Goal: Task Accomplishment & Management: Complete application form

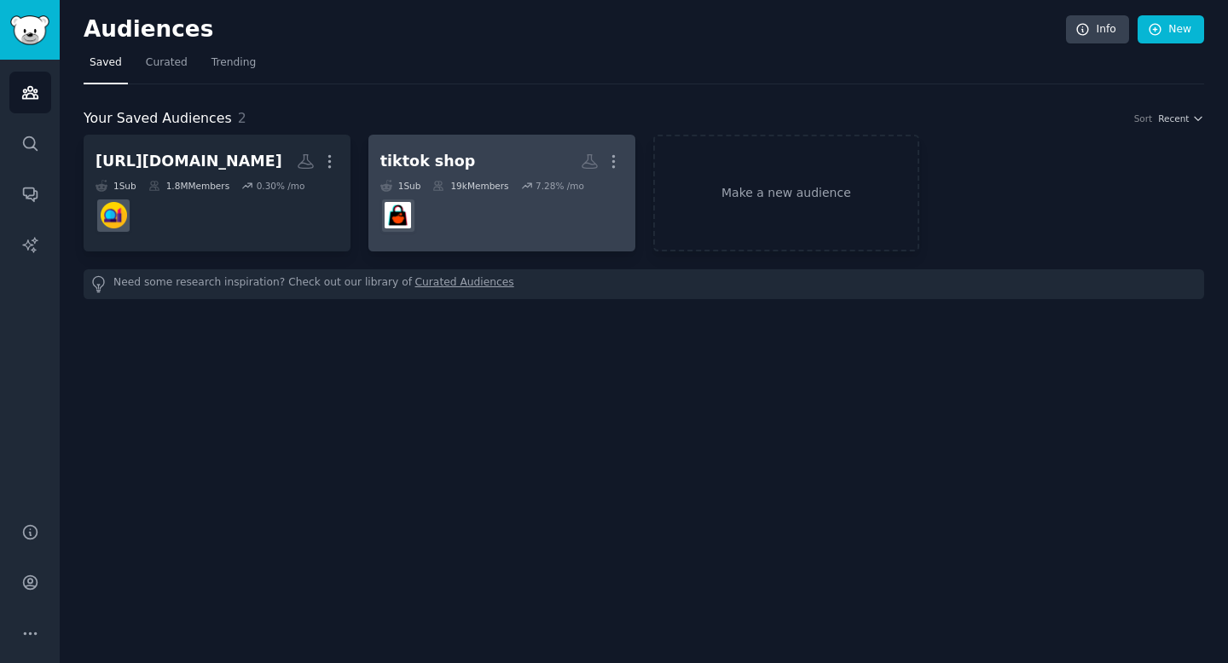
click at [492, 235] on dd at bounding box center [501, 216] width 243 height 48
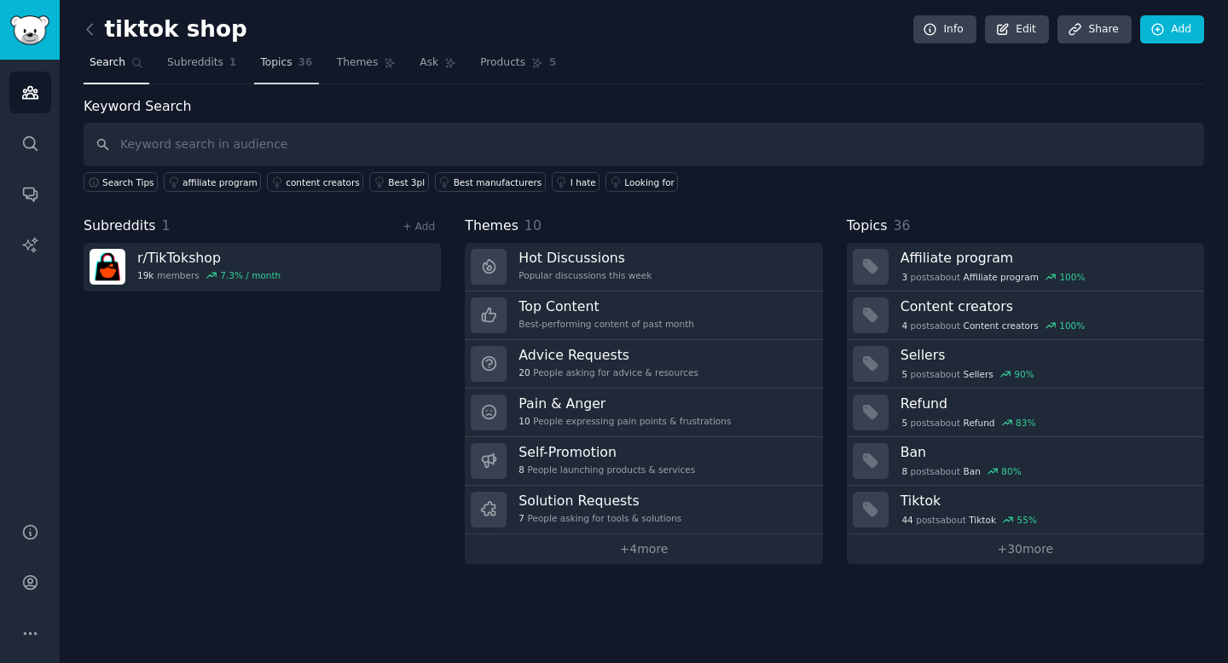
click at [286, 67] on span "Topics" at bounding box center [276, 62] width 32 height 15
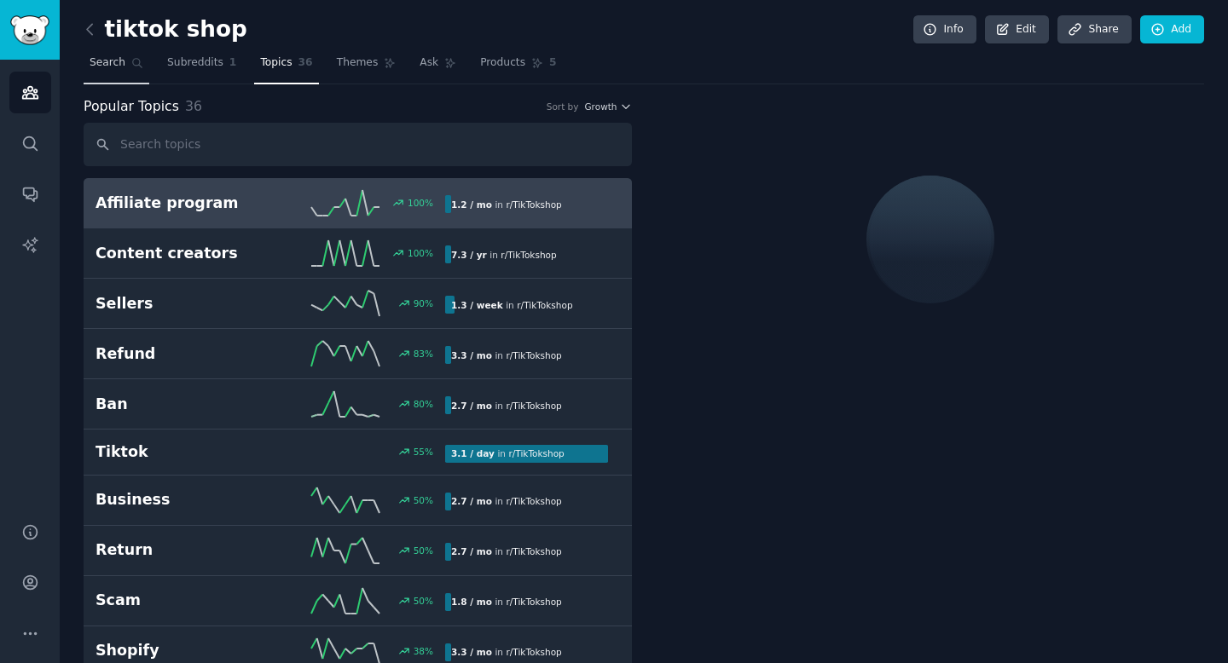
click at [115, 63] on span "Search" at bounding box center [108, 62] width 36 height 15
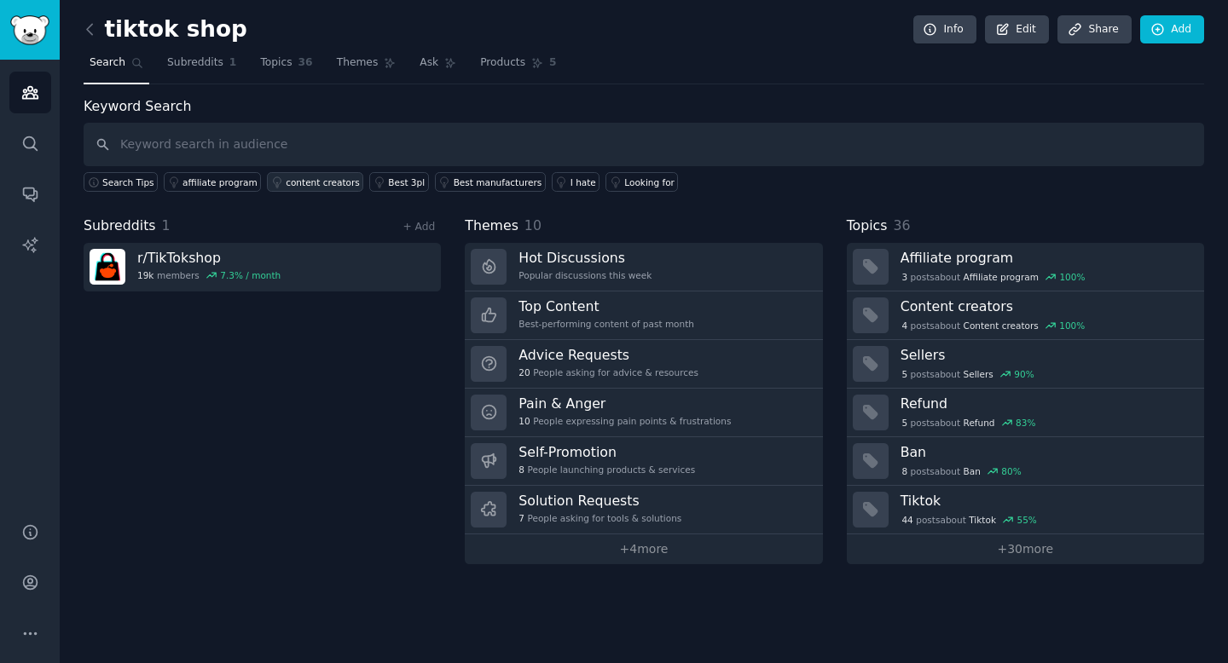
click at [315, 187] on div "content creators" at bounding box center [323, 182] width 74 height 12
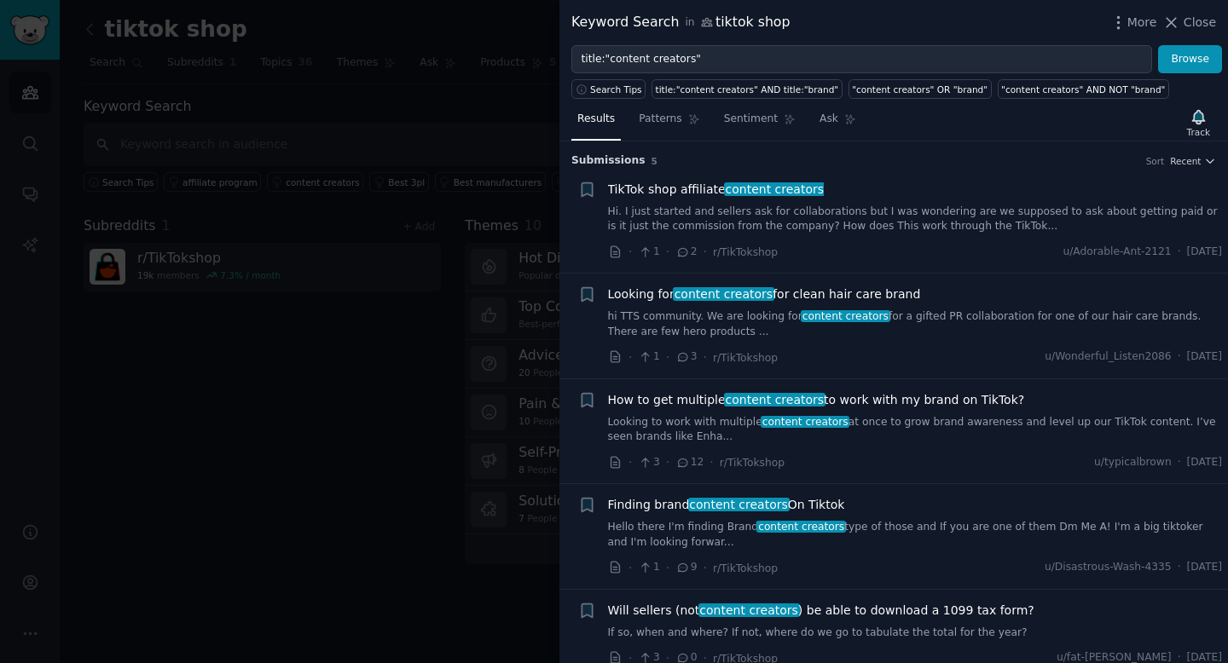
click at [315, 187] on div at bounding box center [614, 331] width 1228 height 663
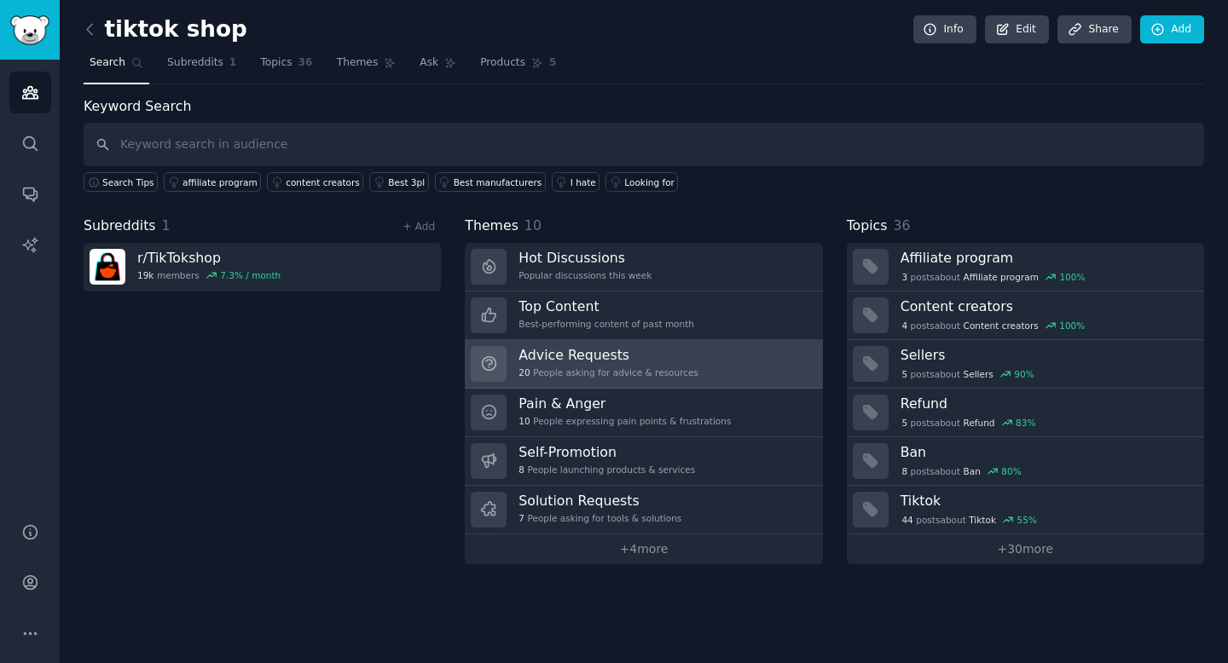
click at [616, 357] on h3 "Advice Requests" at bounding box center [608, 355] width 180 height 18
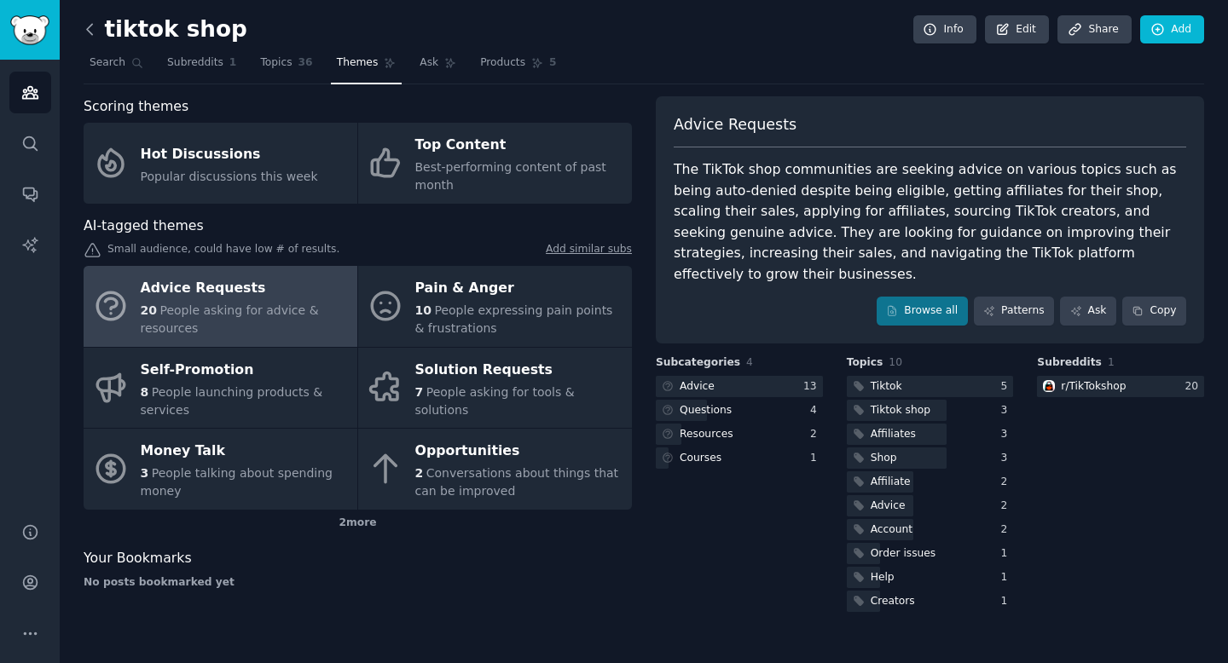
click at [89, 26] on icon at bounding box center [89, 29] width 5 height 10
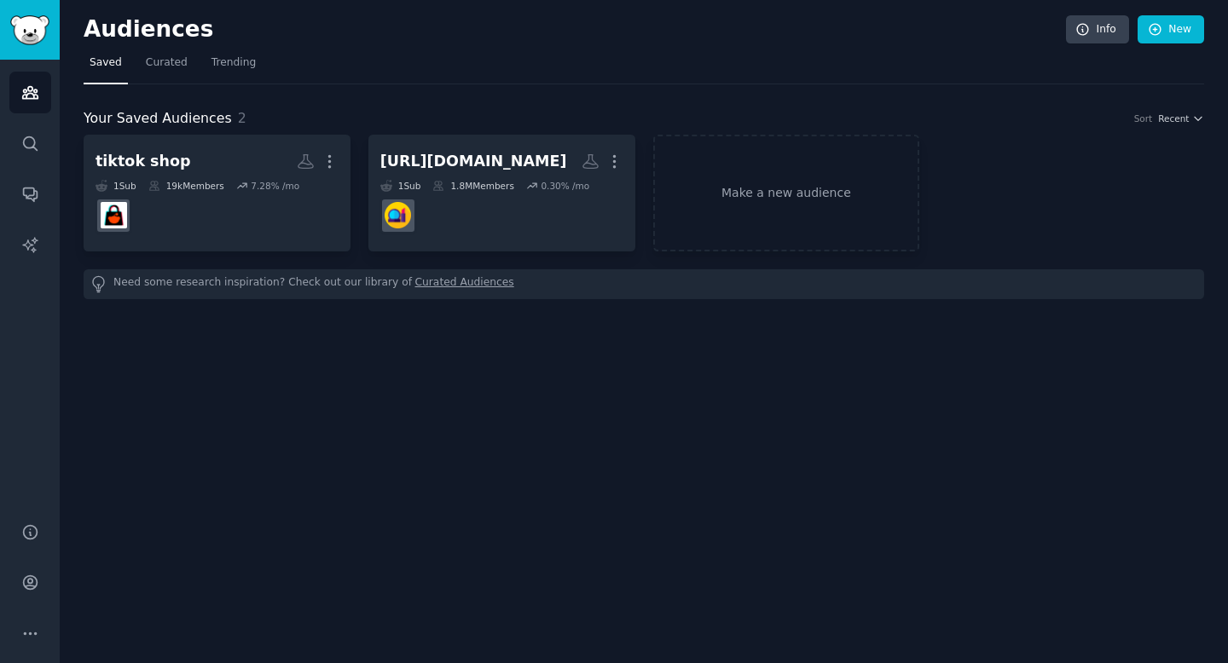
click at [89, 26] on h2 "Audiences" at bounding box center [575, 29] width 982 height 27
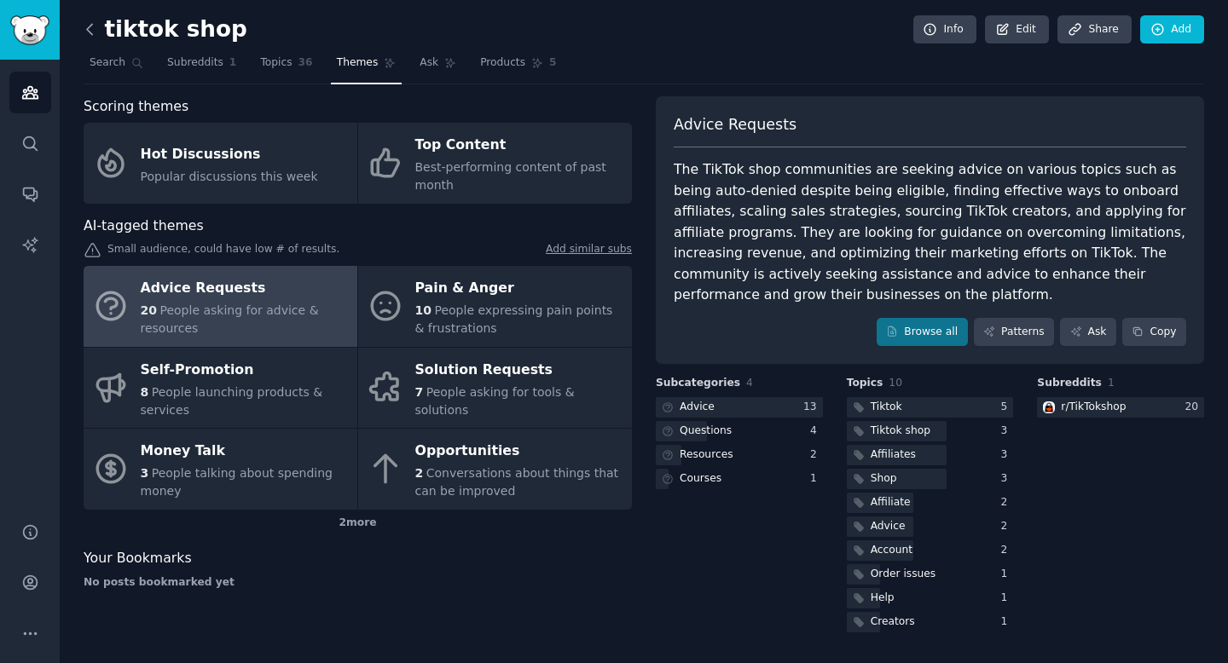
click at [94, 34] on icon at bounding box center [90, 29] width 18 height 18
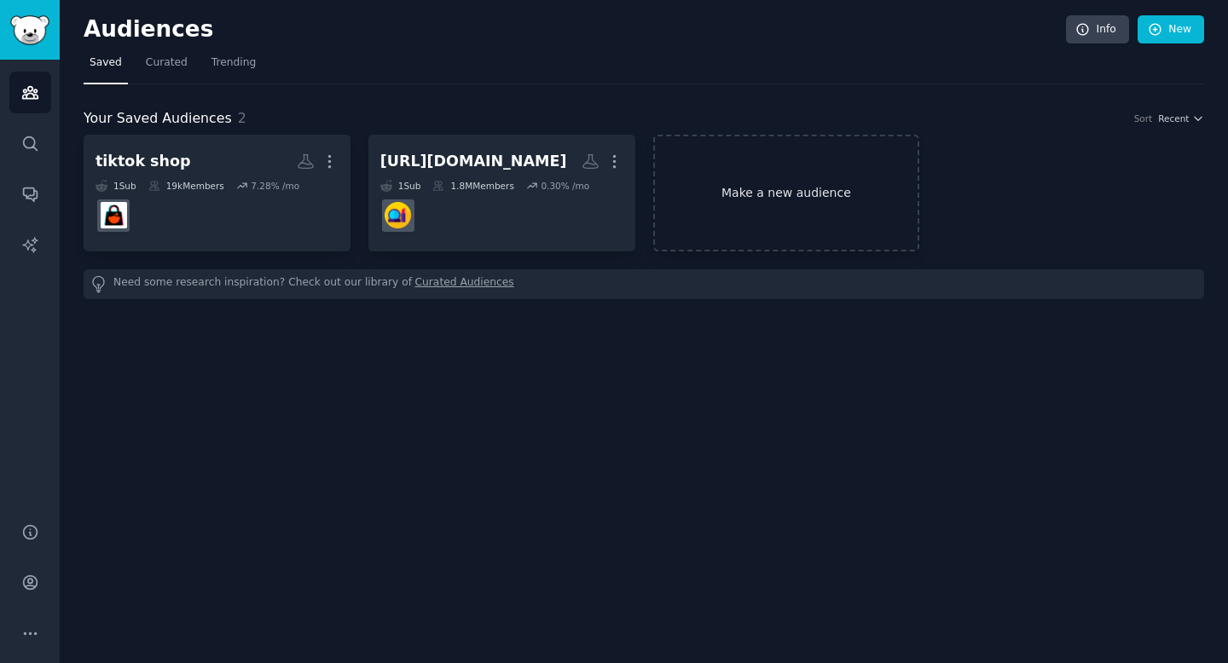
click at [718, 193] on link "Make a new audience" at bounding box center [786, 193] width 267 height 117
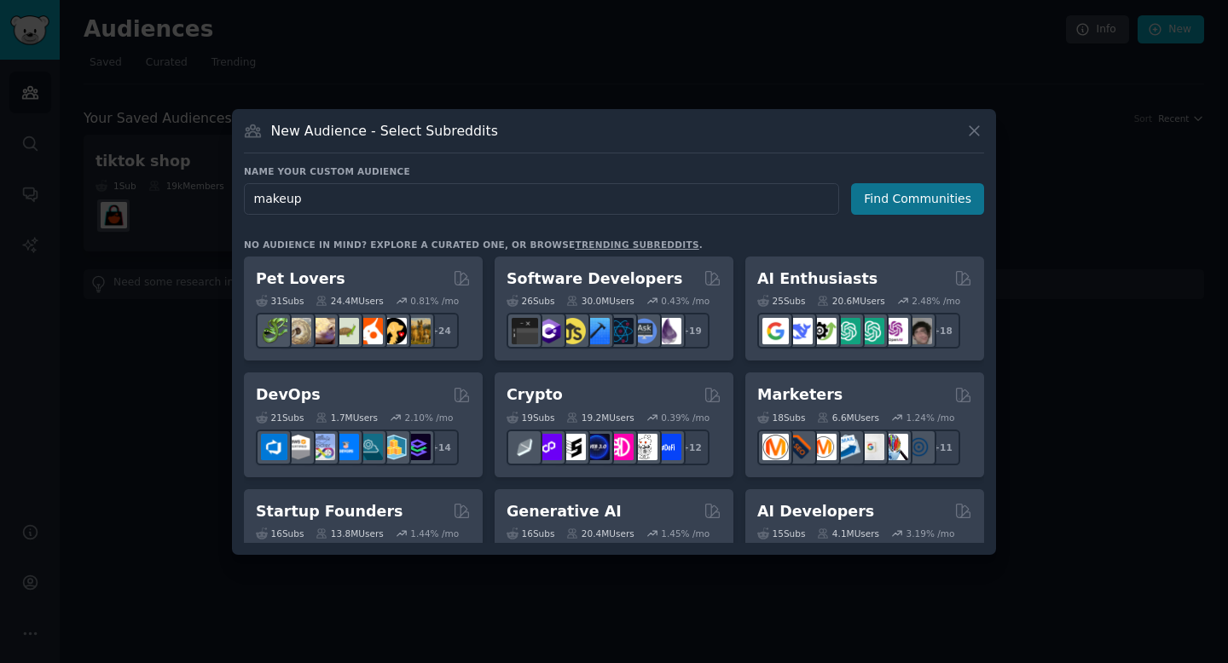
type input "makeup"
click at [891, 198] on button "Find Communities" at bounding box center [917, 199] width 133 height 32
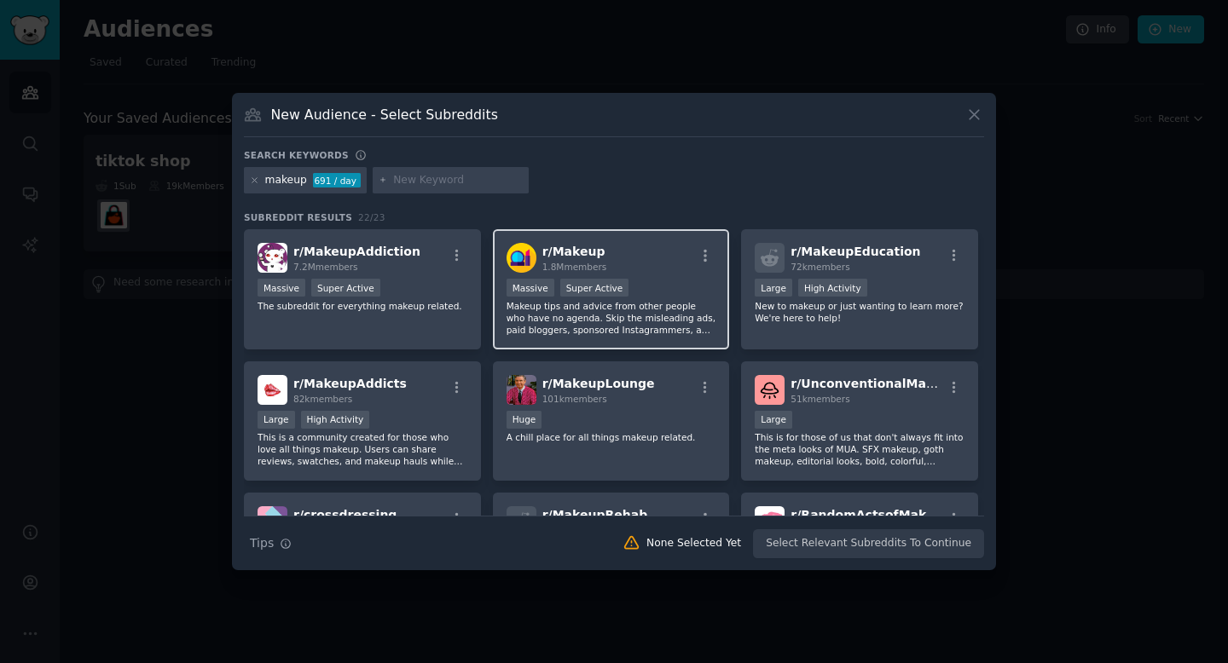
click at [667, 285] on div ">= 95th percentile for submissions / day Massive Super Active" at bounding box center [611, 289] width 210 height 21
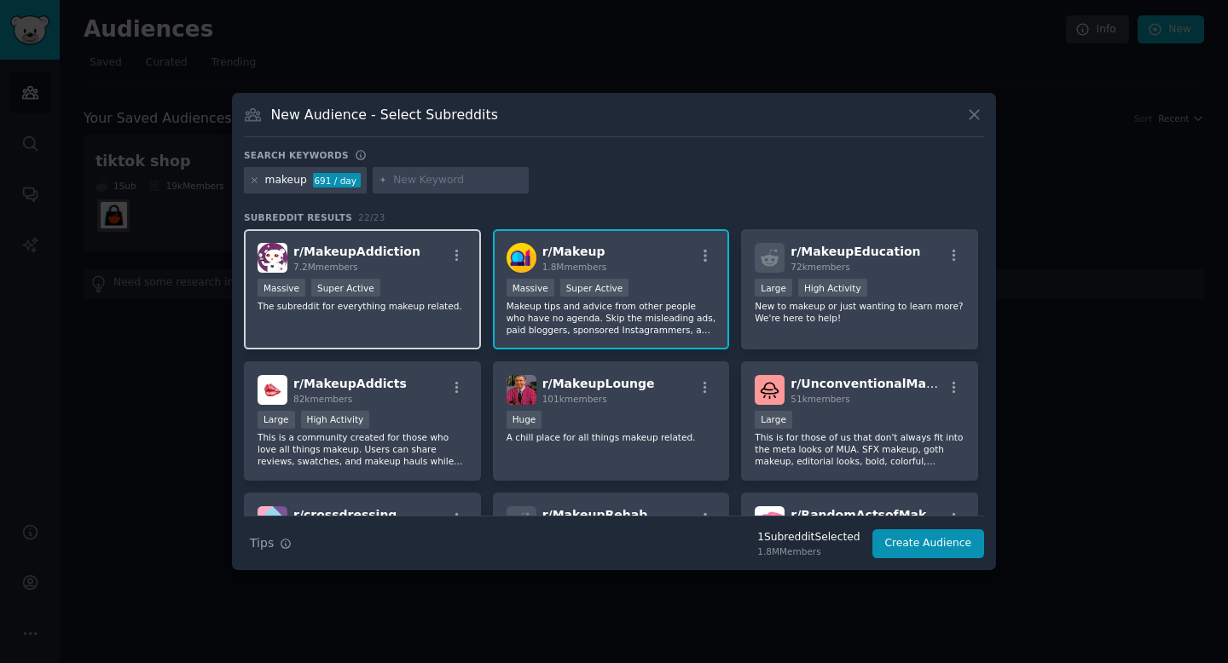
click at [391, 284] on div "Massive Super Active" at bounding box center [362, 289] width 210 height 21
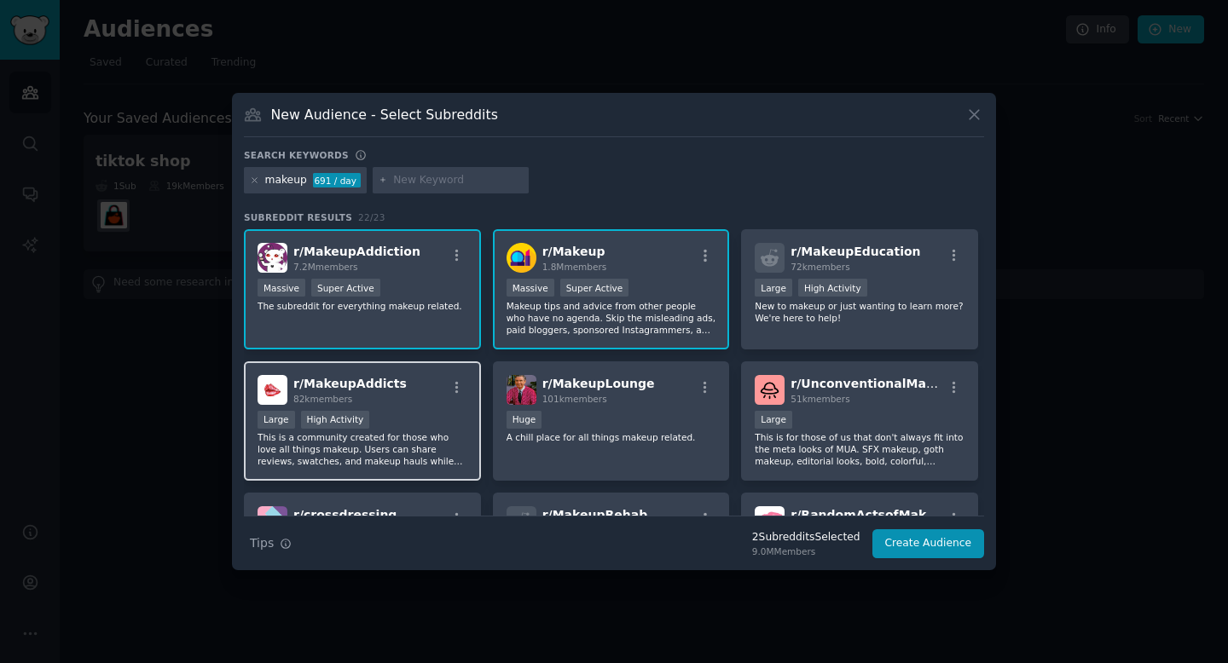
click at [425, 391] on div "r/ MakeupAddicts 82k members" at bounding box center [362, 390] width 210 height 30
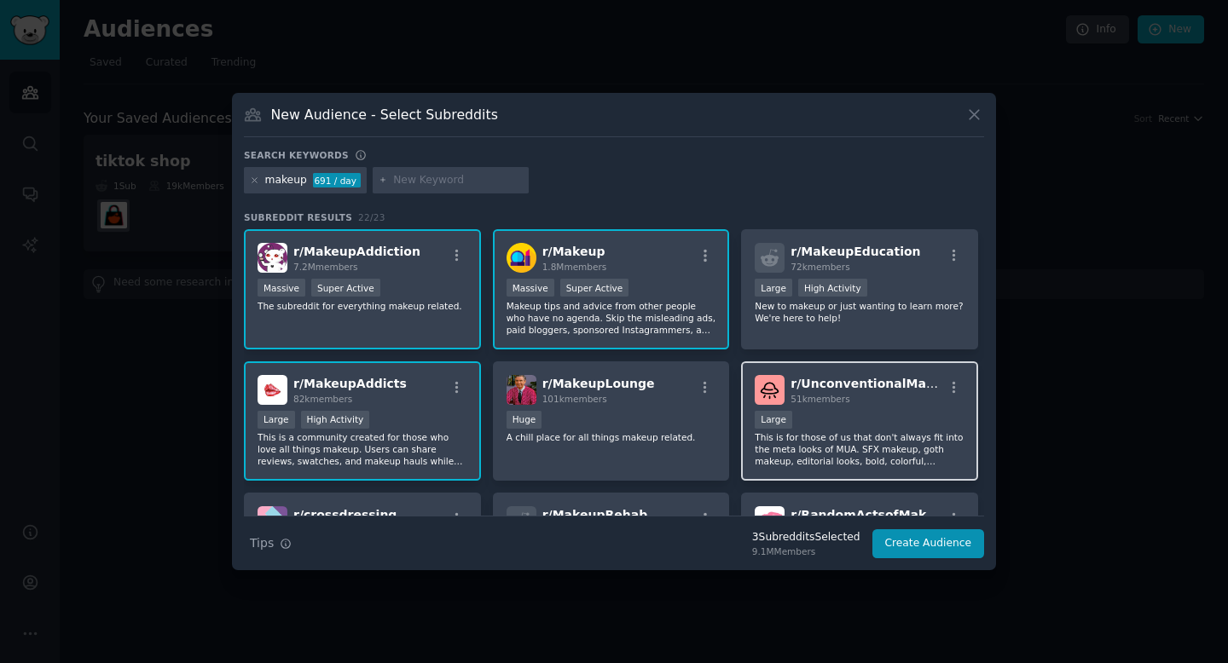
scroll to position [52, 0]
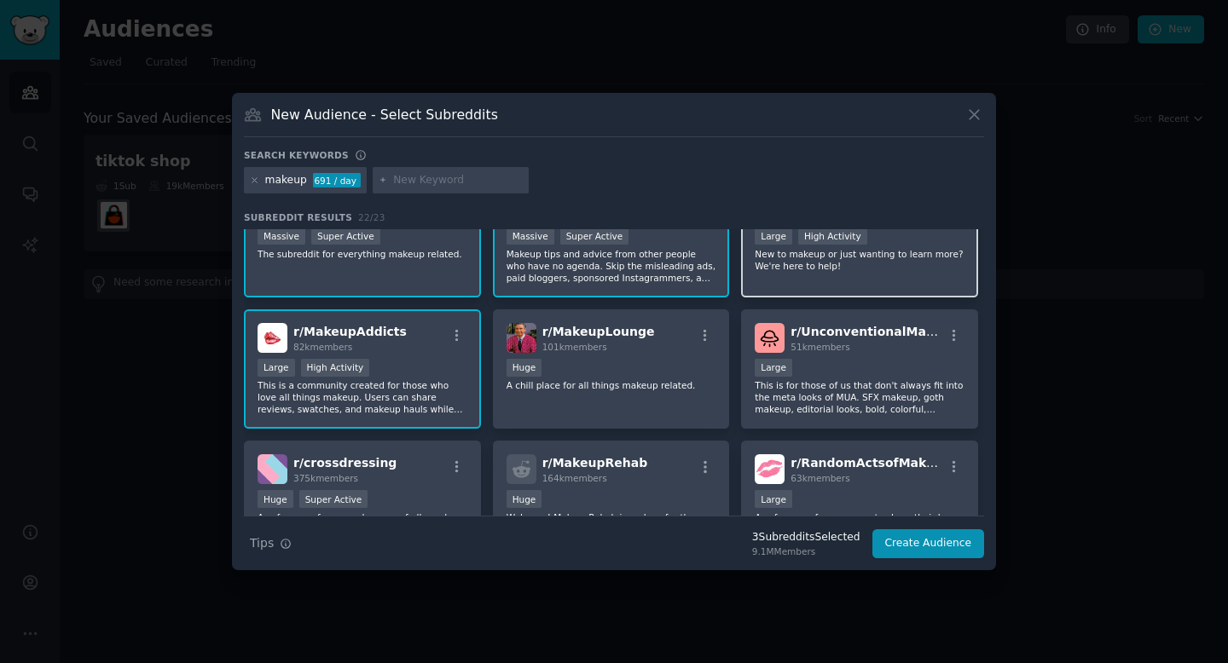
click at [885, 260] on p "New to makeup or just wanting to learn more? We're here to help!" at bounding box center [860, 260] width 210 height 24
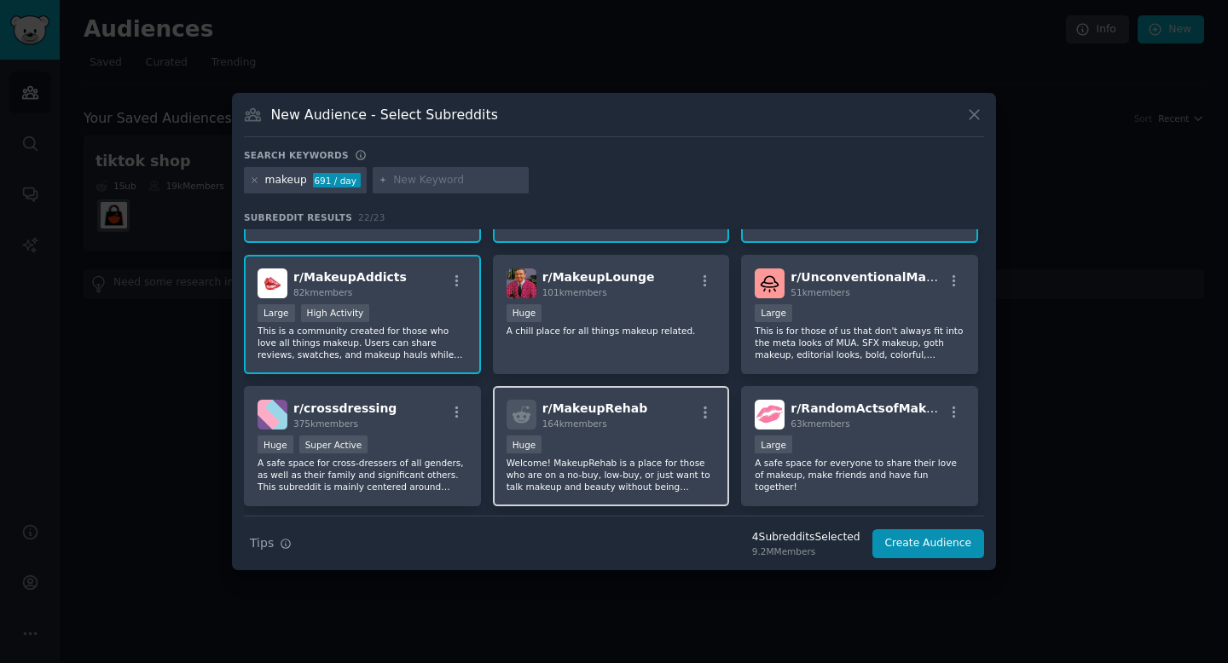
scroll to position [188, 0]
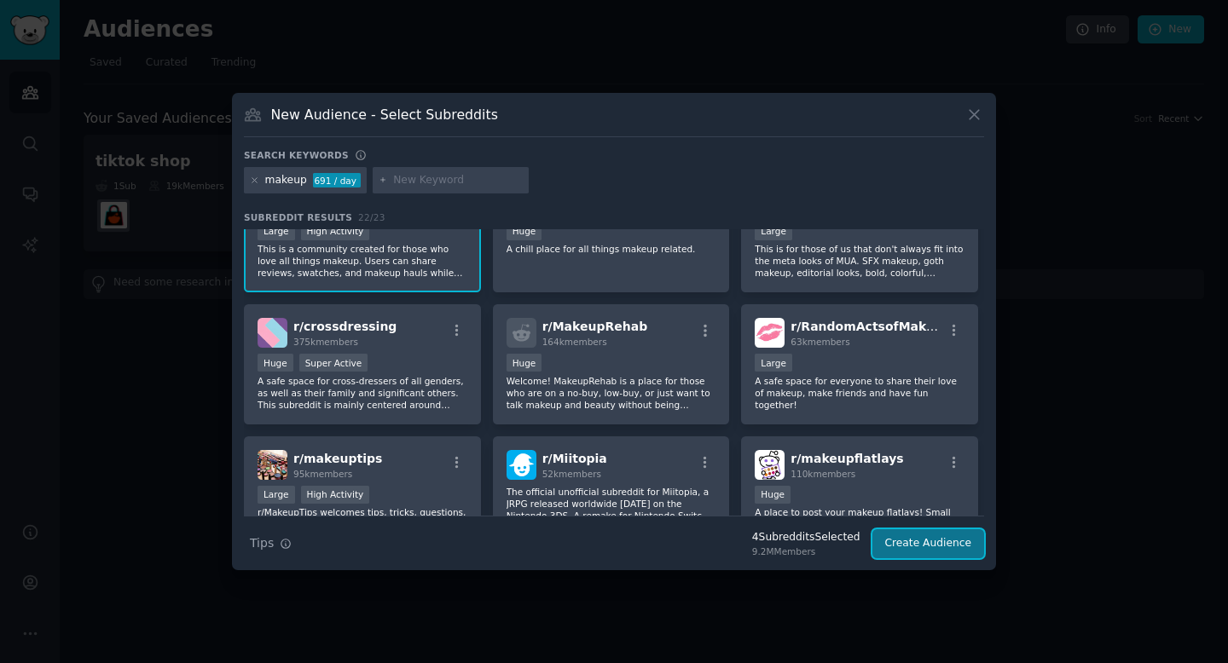
click at [899, 541] on button "Create Audience" at bounding box center [928, 543] width 113 height 29
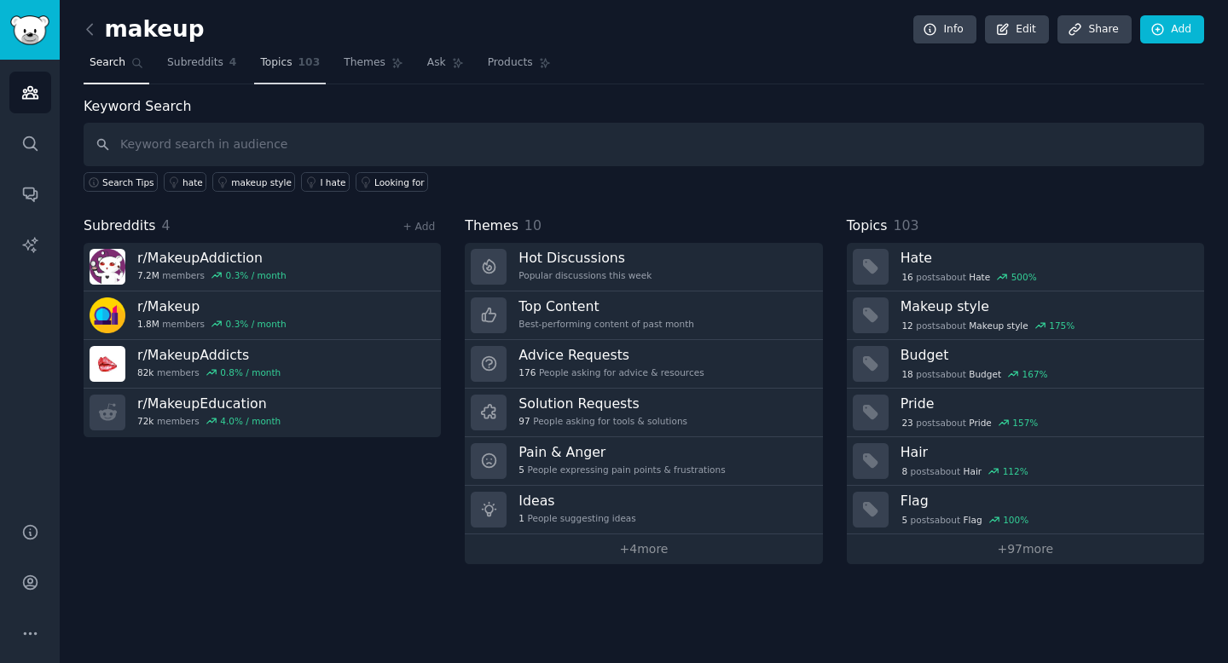
click at [274, 70] on link "Topics 103" at bounding box center [290, 66] width 72 height 35
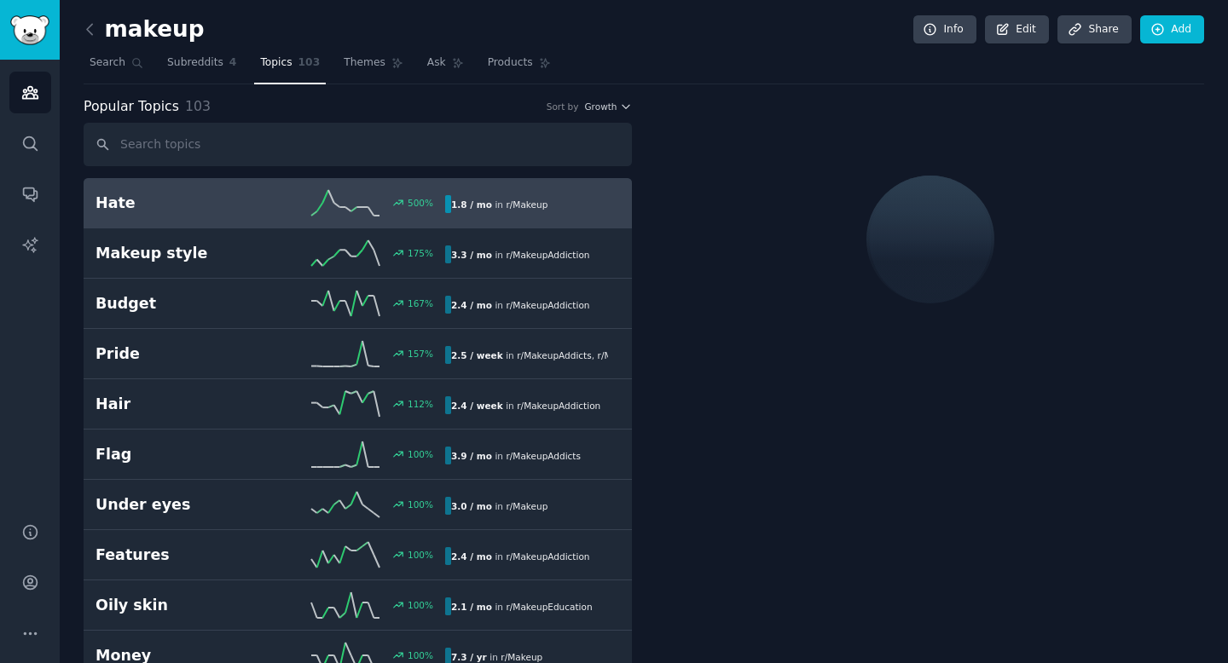
click at [269, 200] on h2 "Hate" at bounding box center [182, 203] width 175 height 21
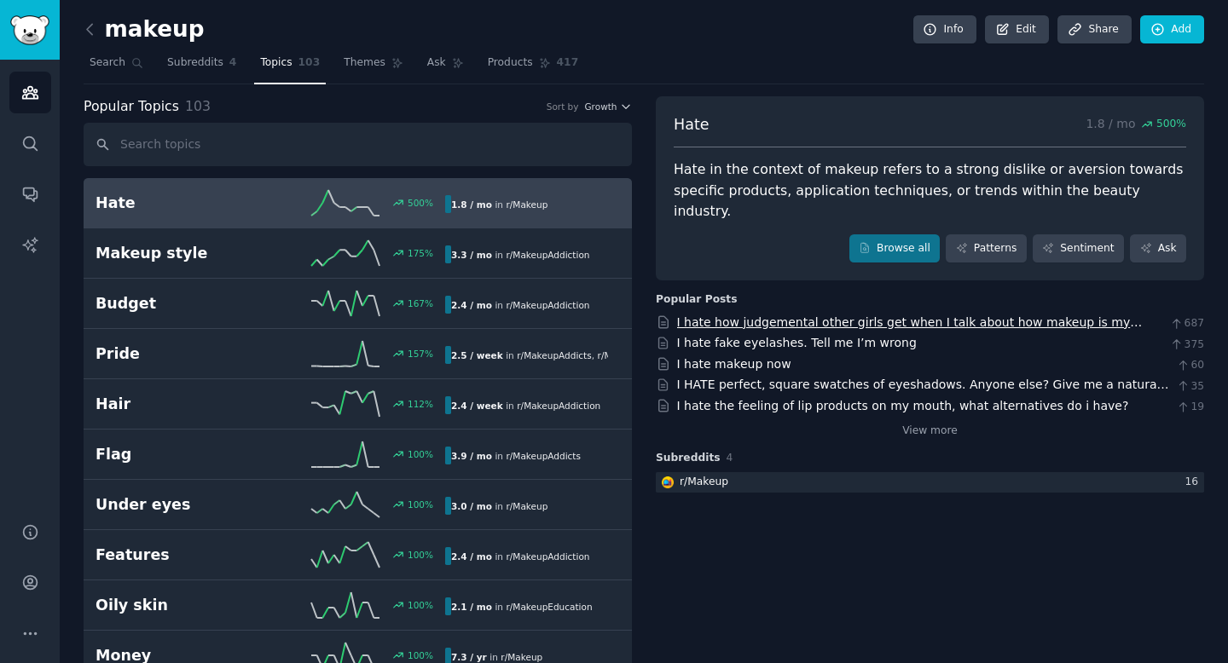
click at [753, 315] on link "I hate how judgemental other girls get when I talk about how makeup is my passi…" at bounding box center [910, 331] width 466 height 32
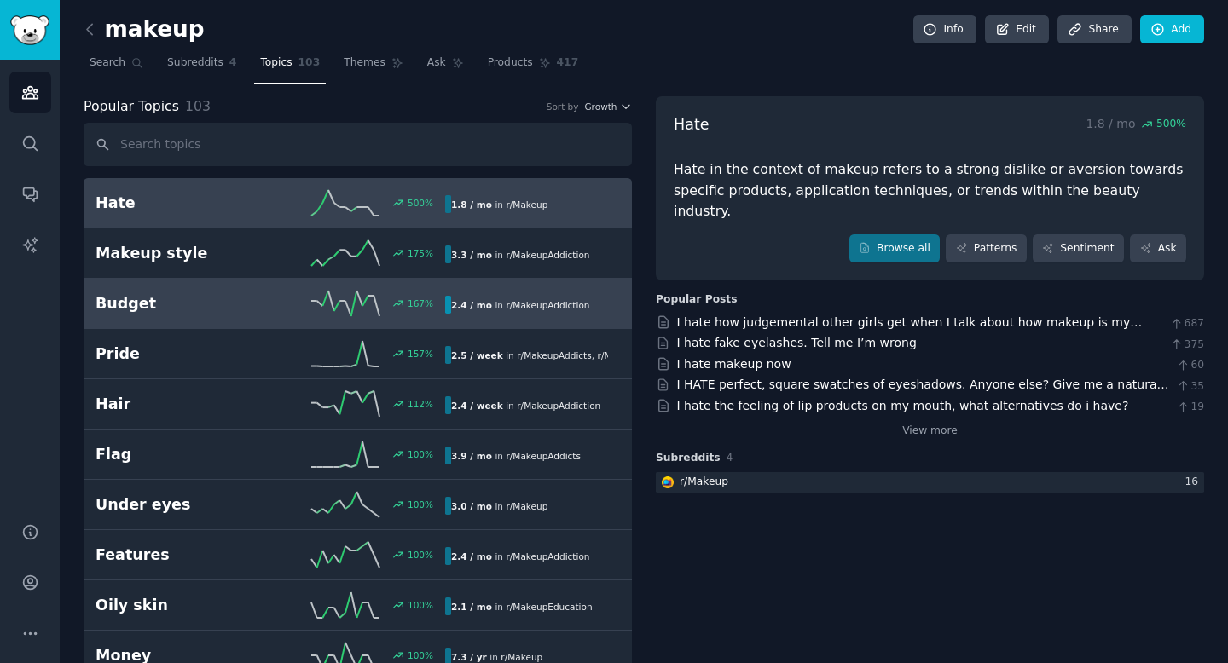
click at [308, 304] on div "167 %" at bounding box center [357, 304] width 175 height 26
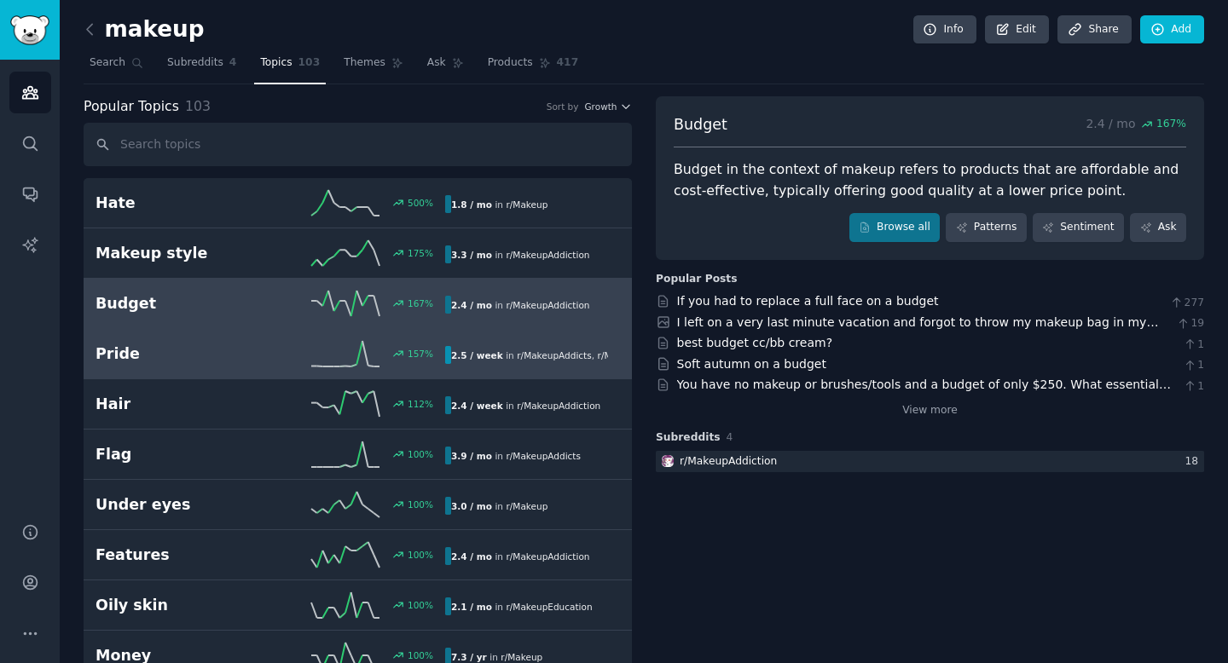
click at [276, 362] on div "157 %" at bounding box center [357, 354] width 175 height 26
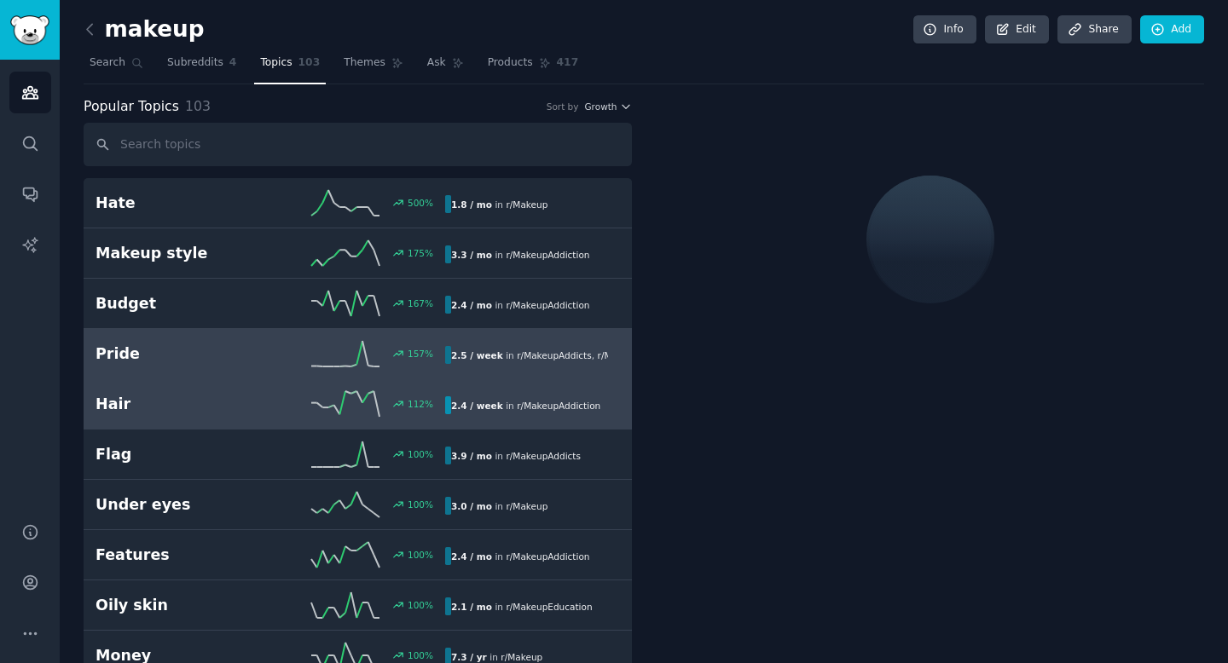
click at [278, 408] on div "112 %" at bounding box center [357, 404] width 175 height 26
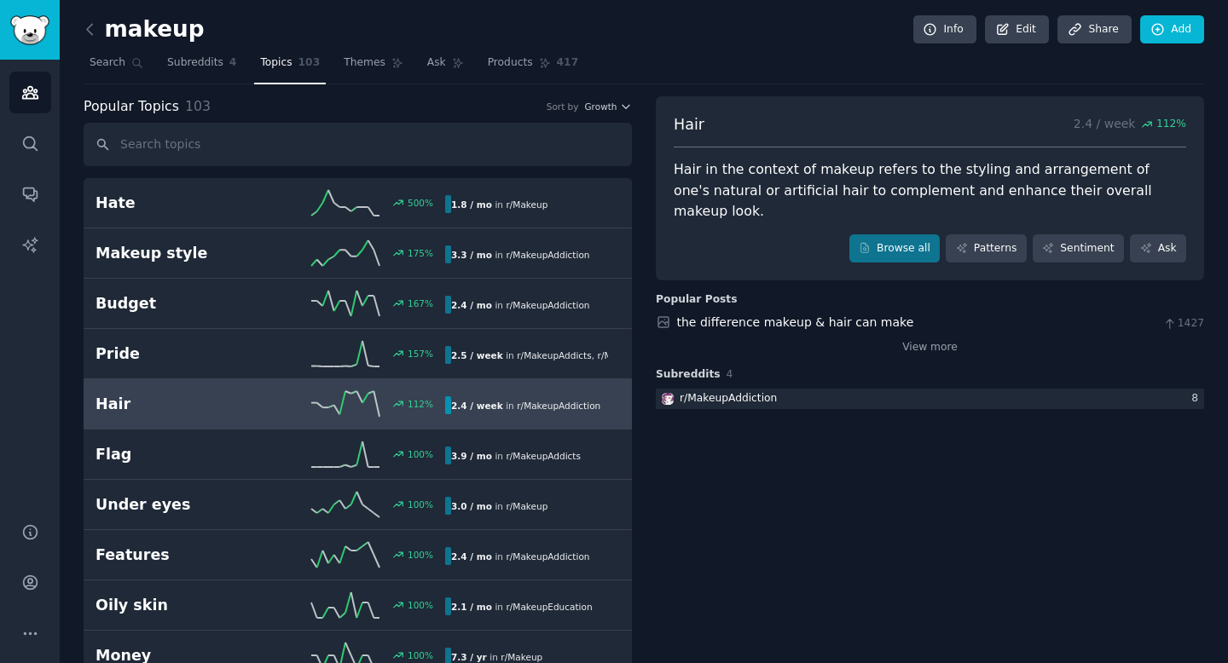
scroll to position [81, 0]
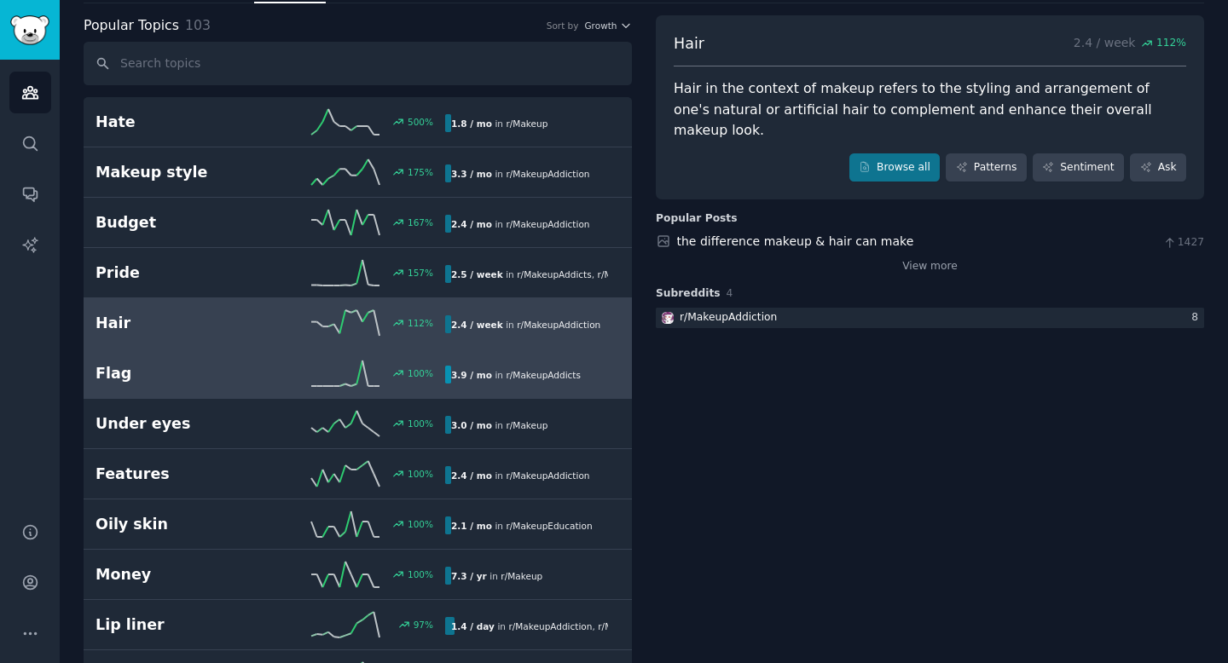
click at [252, 380] on h2 "Flag" at bounding box center [182, 373] width 175 height 21
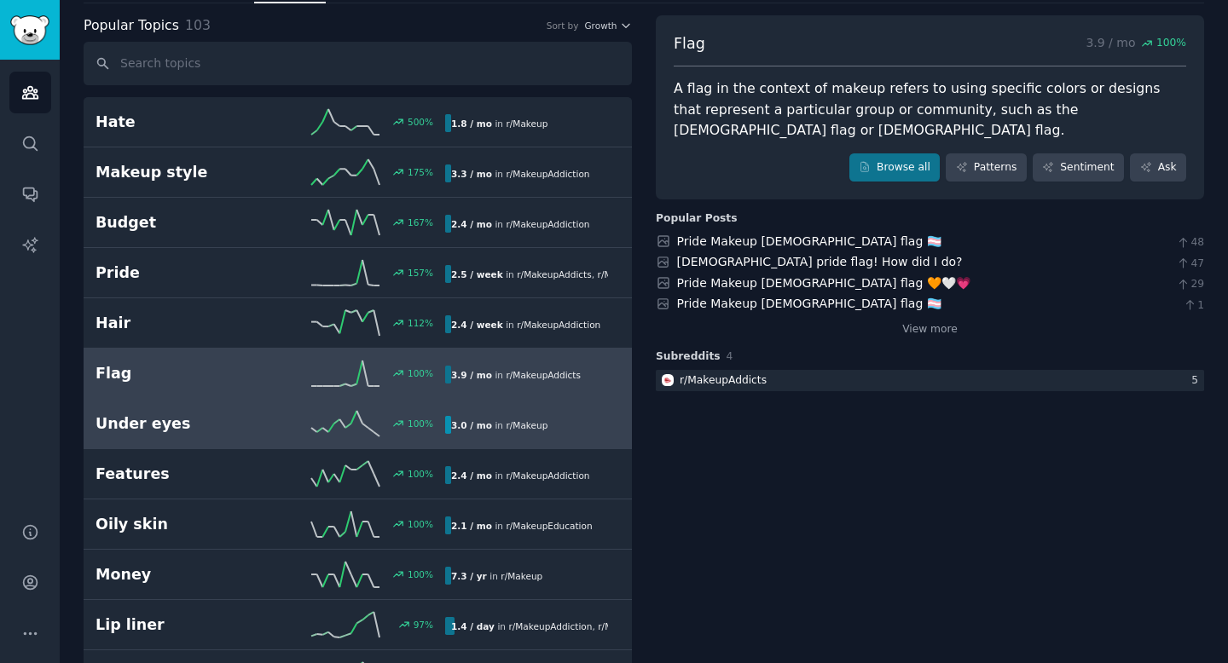
click at [198, 405] on link "Under eyes 100 % 3.0 / mo in r/ Makeup" at bounding box center [358, 424] width 548 height 50
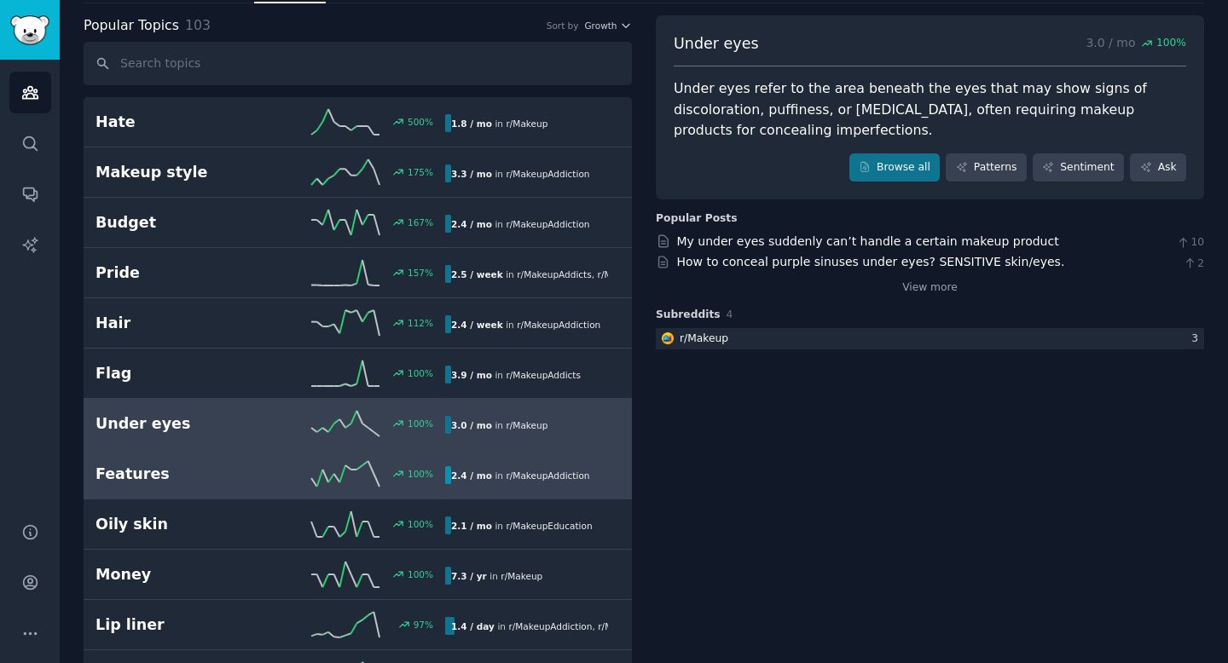
click at [229, 479] on h2 "Features" at bounding box center [182, 474] width 175 height 21
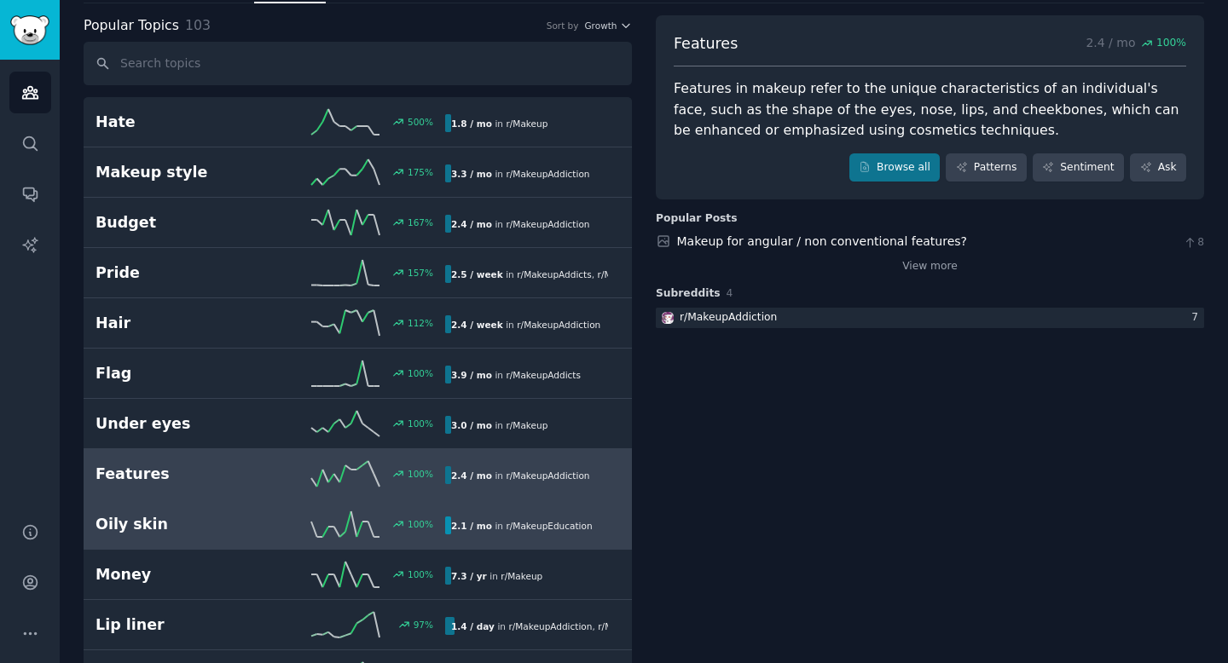
click at [246, 518] on h2 "Oily skin" at bounding box center [182, 524] width 175 height 21
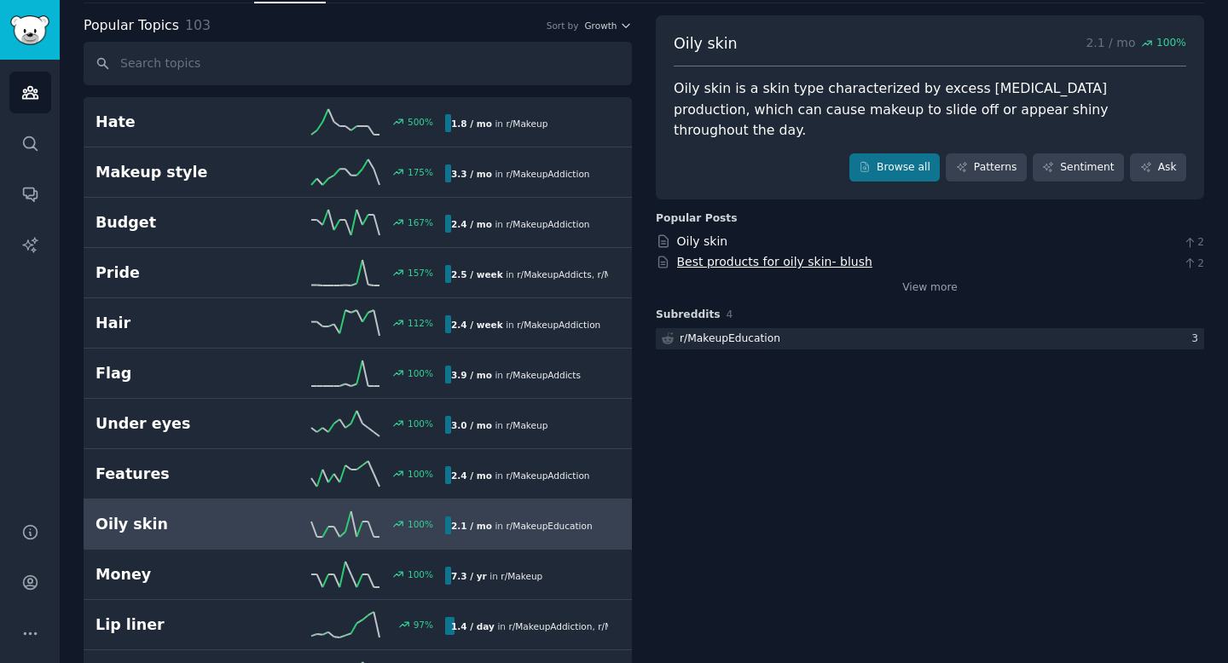
click at [750, 255] on link "Best products for oily skin- blush" at bounding box center [774, 262] width 195 height 14
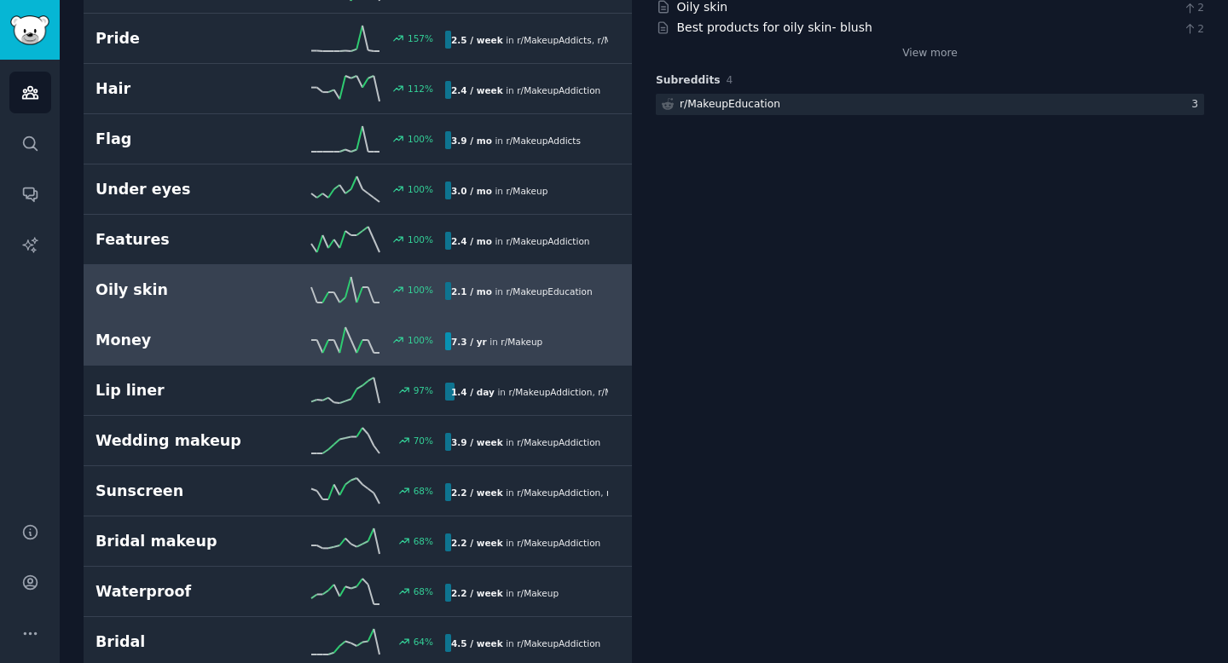
scroll to position [317, 0]
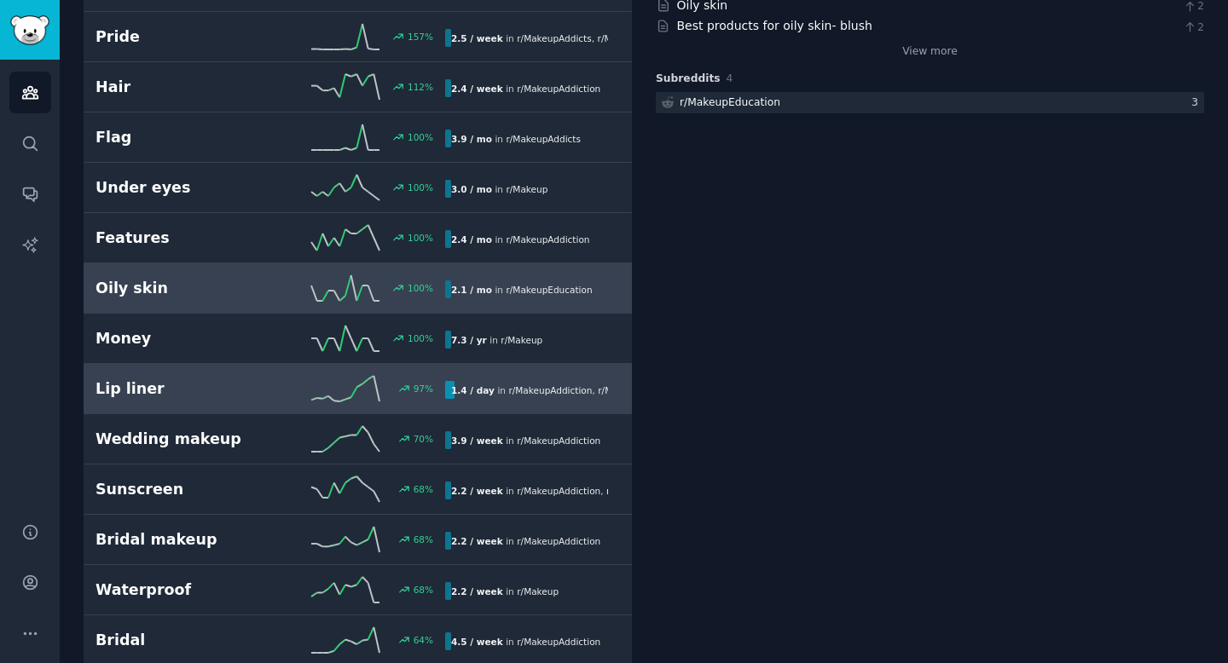
click at [300, 386] on div "97 %" at bounding box center [357, 389] width 175 height 26
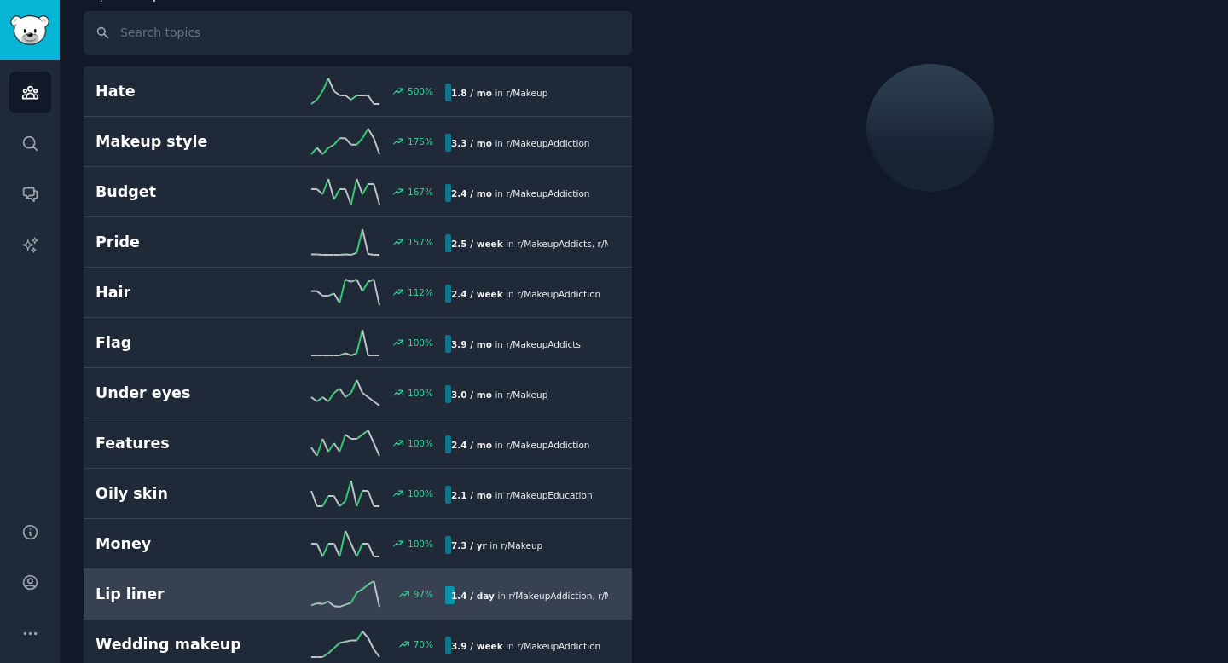
scroll to position [95, 0]
